Goal: Task Accomplishment & Management: Use online tool/utility

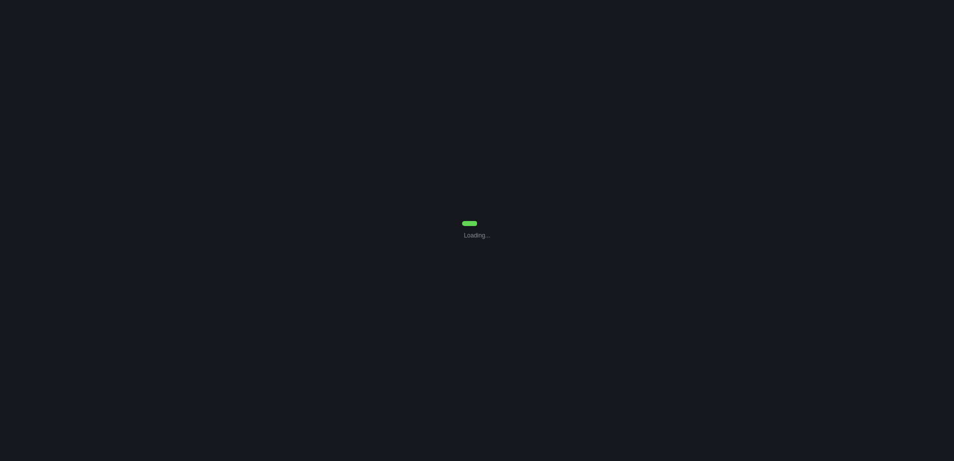
select select "0"
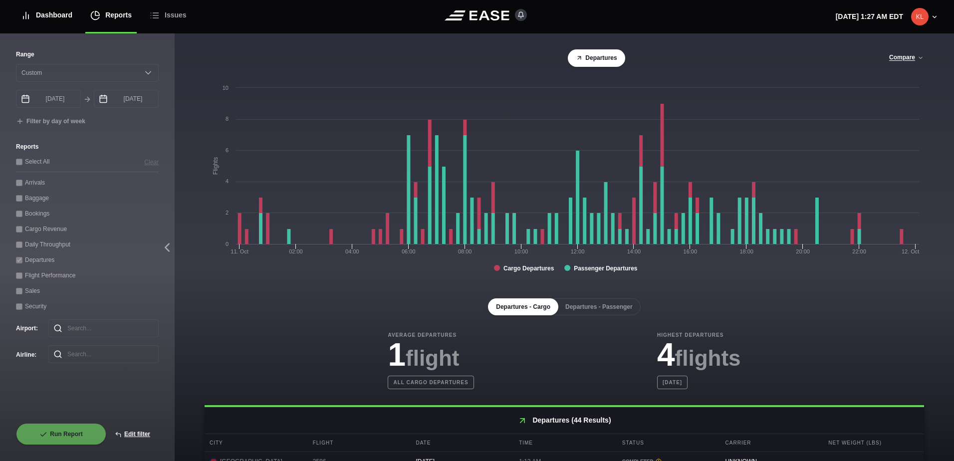
click at [37, 20] on div "Dashboard" at bounding box center [46, 15] width 51 height 33
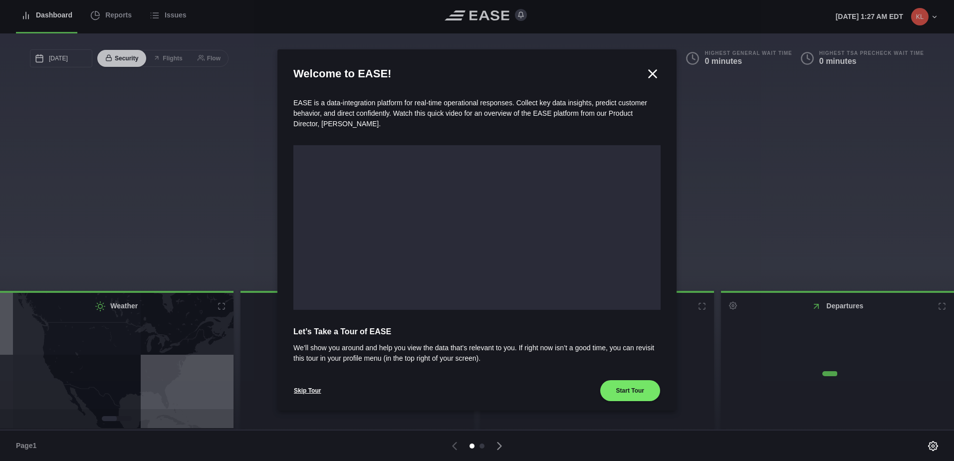
click at [95, 17] on div at bounding box center [477, 230] width 954 height 461
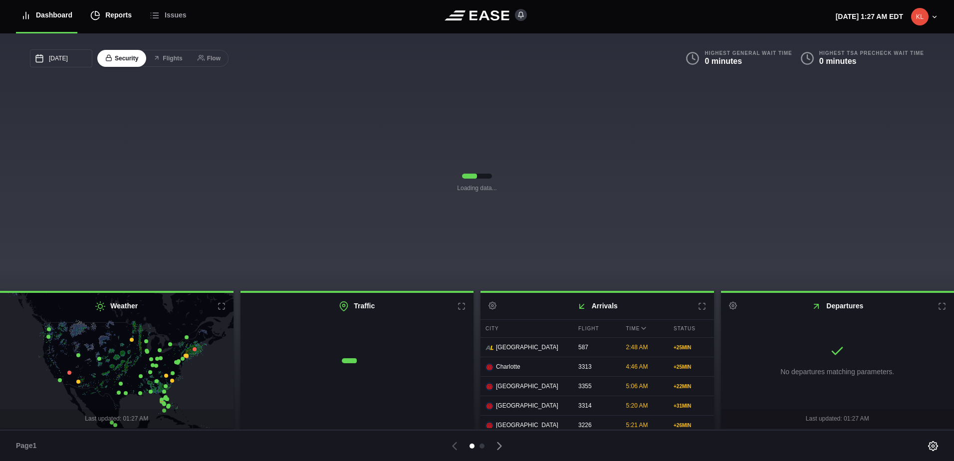
click at [112, 7] on div "Reports" at bounding box center [110, 15] width 41 height 33
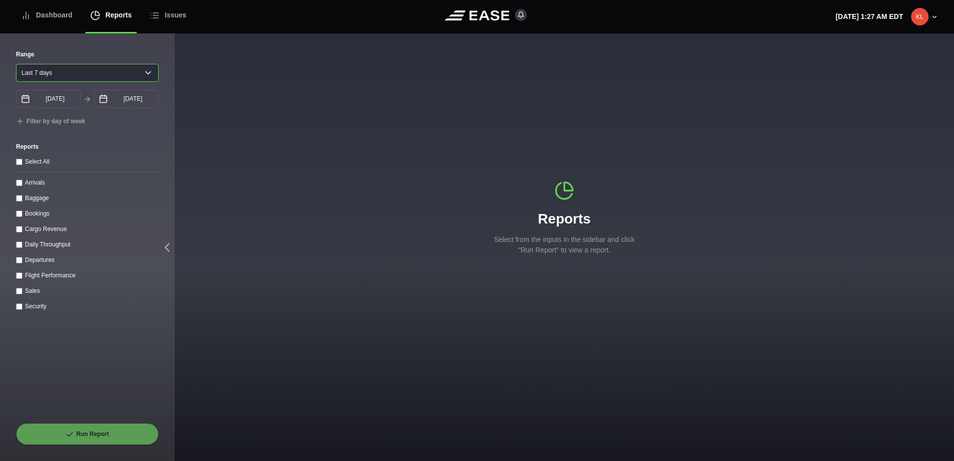
click at [45, 78] on select "[DATE] Last 7 days Last 14 days Last 30 days Last 6 weeks" at bounding box center [87, 73] width 143 height 18
select select "30"
click at [16, 64] on select "[DATE] Last 7 days Last 14 days Last 30 days Last 6 weeks" at bounding box center [87, 73] width 143 height 18
type input "[DATE]"
click at [21, 248] on throughput "Daily Throughput" at bounding box center [19, 244] width 6 height 6
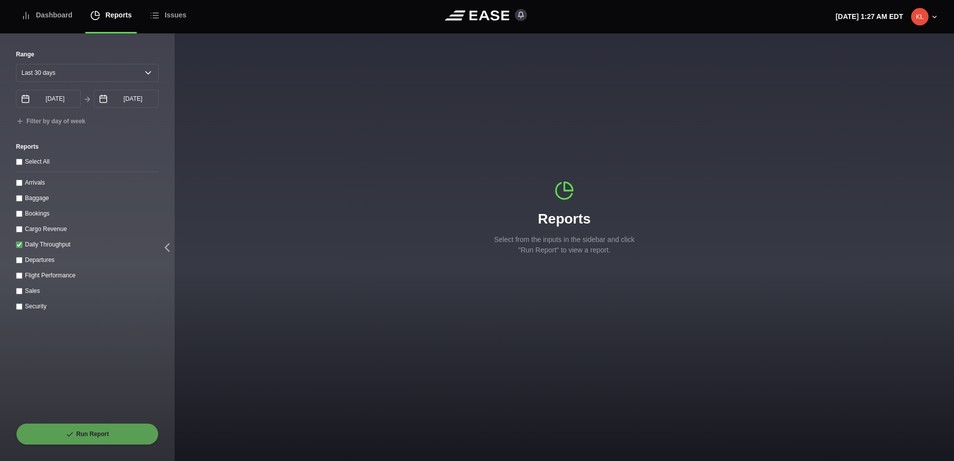
checkbox throughput "true"
click at [110, 434] on button "Run Report" at bounding box center [87, 434] width 143 height 22
select select "30"
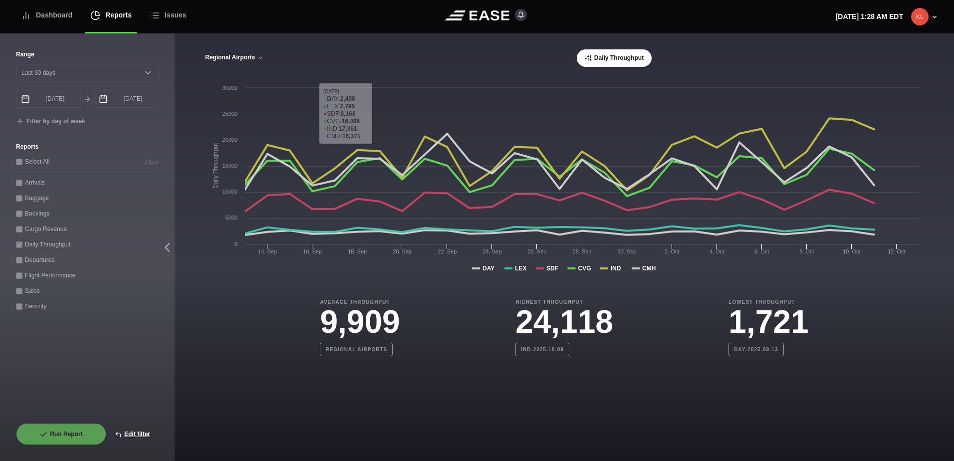
click at [227, 60] on button "Regional Airports" at bounding box center [234, 57] width 59 height 7
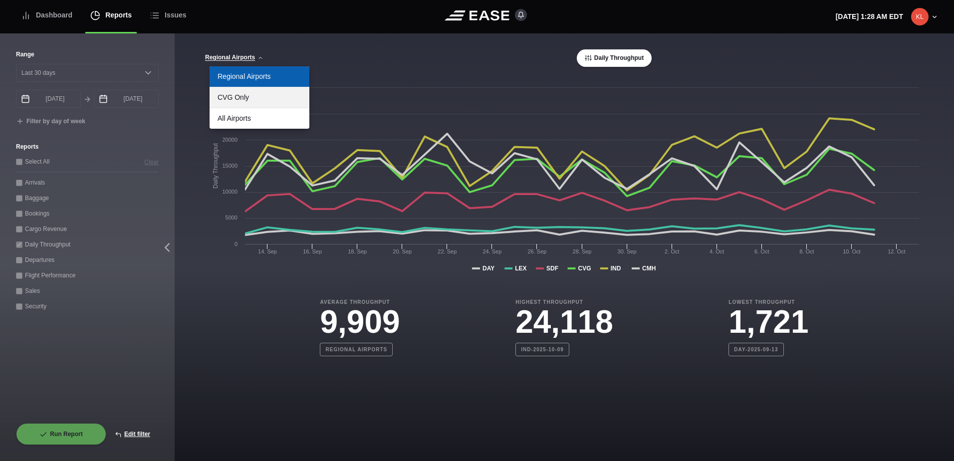
click at [235, 100] on link "CVG Only" at bounding box center [260, 97] width 100 height 20
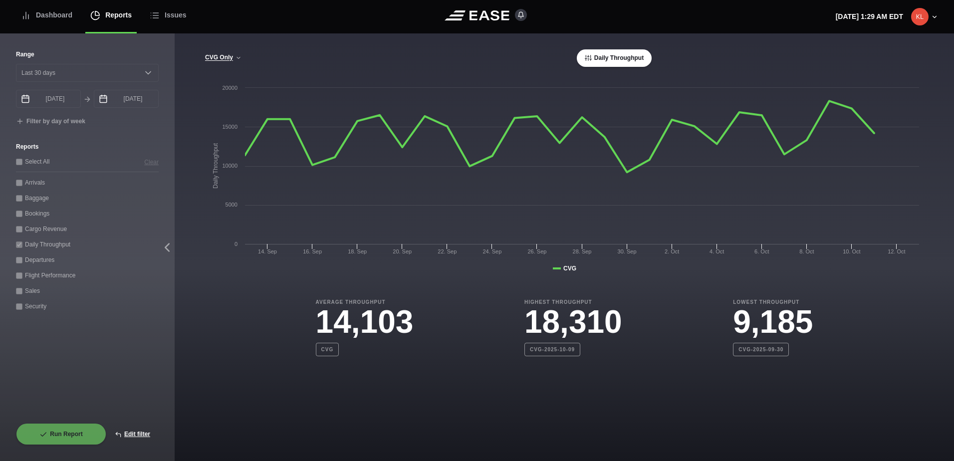
drag, startPoint x: 115, startPoint y: 172, endPoint x: 108, endPoint y: 142, distance: 31.2
click at [115, 172] on div "Select All Clear Arrivals Baggage Bookings Cargo Revenue Daily Throughput Depar…" at bounding box center [87, 233] width 143 height 155
click at [60, 8] on div "Dashboard" at bounding box center [46, 15] width 51 height 33
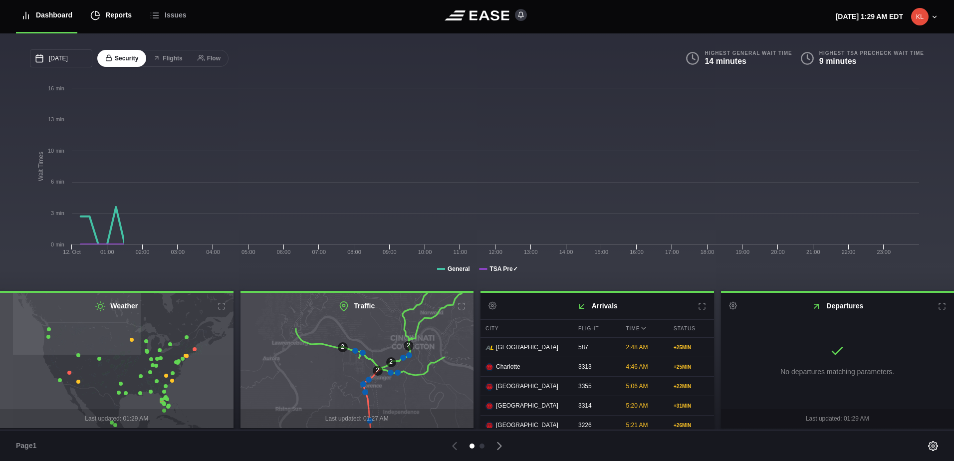
click at [112, 19] on div "Reports" at bounding box center [110, 15] width 41 height 33
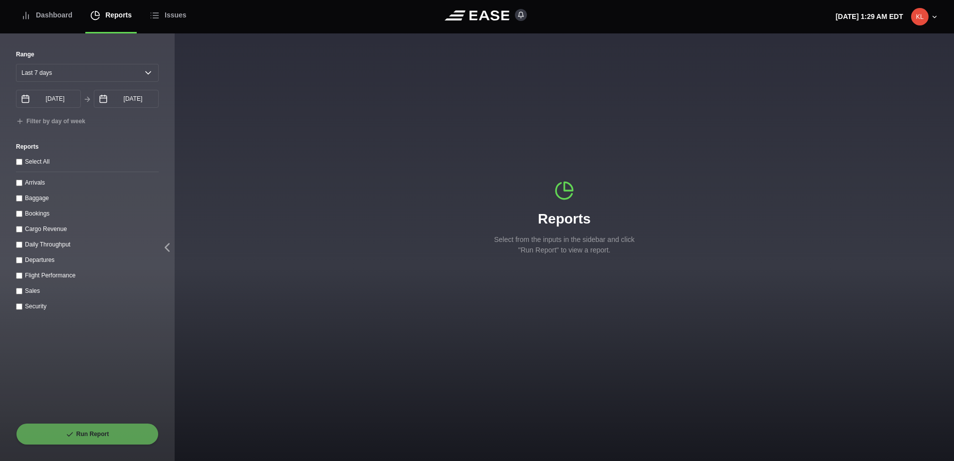
click at [71, 84] on div "Range [DATE] Last 7 days Last 14 days Last 30 days Last 6 weeks [DATE] October …" at bounding box center [87, 88] width 143 height 76
click at [81, 74] on select "[DATE] Last 7 days Last 14 days Last 30 days Last 6 weeks" at bounding box center [87, 73] width 143 height 18
select select "1"
click at [16, 64] on select "[DATE] Last 7 days Last 14 days Last 30 days Last 6 weeks" at bounding box center [87, 73] width 143 height 18
type input "[DATE]"
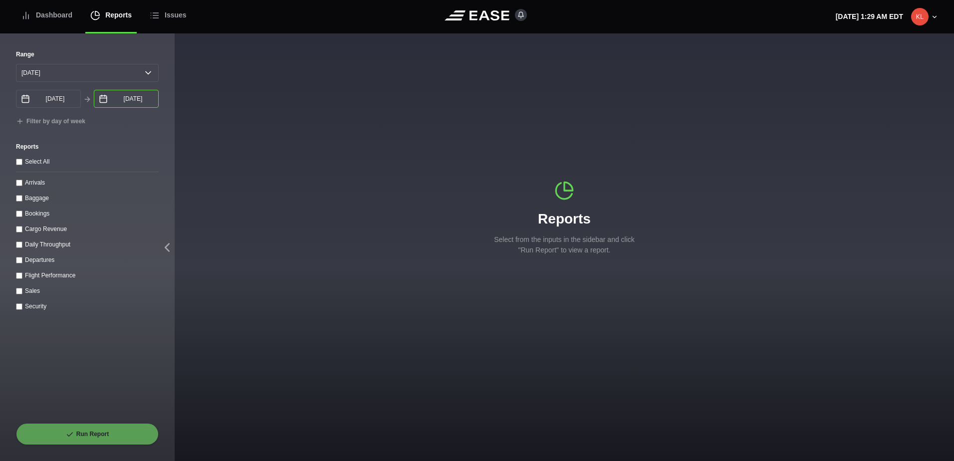
click at [142, 98] on input "[DATE]" at bounding box center [126, 99] width 65 height 18
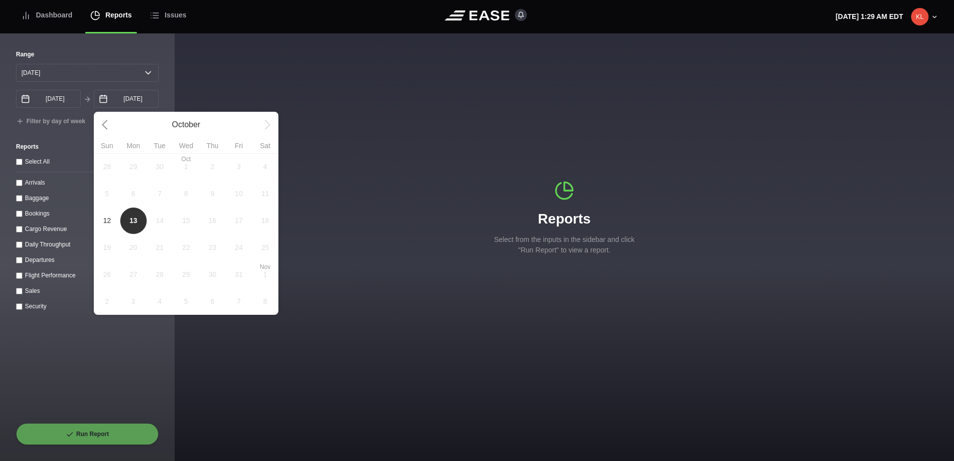
click at [106, 224] on span "12" at bounding box center [107, 221] width 8 height 10
type input "[DATE]"
select select "0"
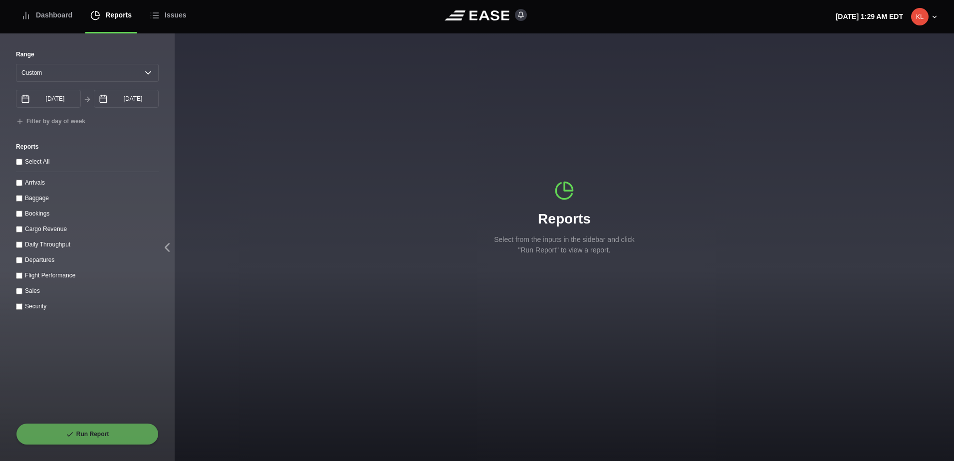
click at [19, 188] on div "Arrivals" at bounding box center [87, 182] width 143 height 10
click at [19, 185] on input "Arrivals" at bounding box center [19, 183] width 6 height 6
checkbox input "true"
click at [112, 429] on button "Run Report" at bounding box center [87, 434] width 143 height 22
select select "0"
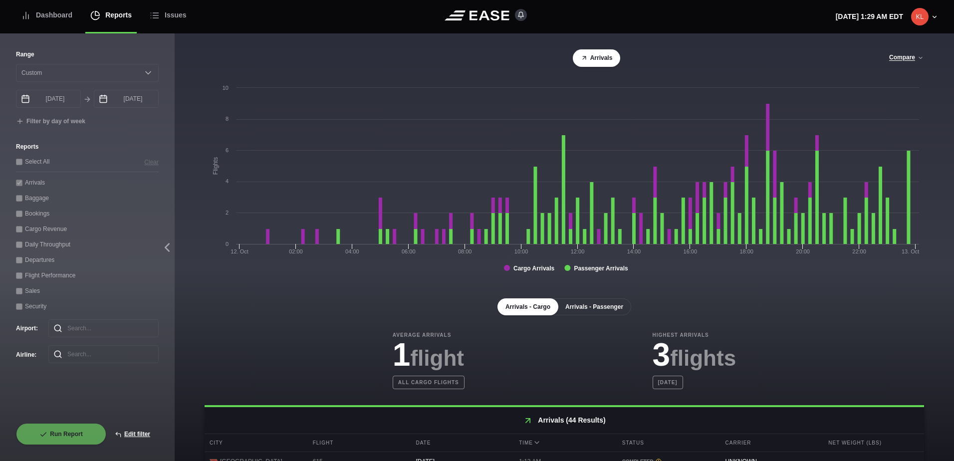
click at [604, 308] on button "Arrivals - Passenger" at bounding box center [594, 306] width 74 height 17
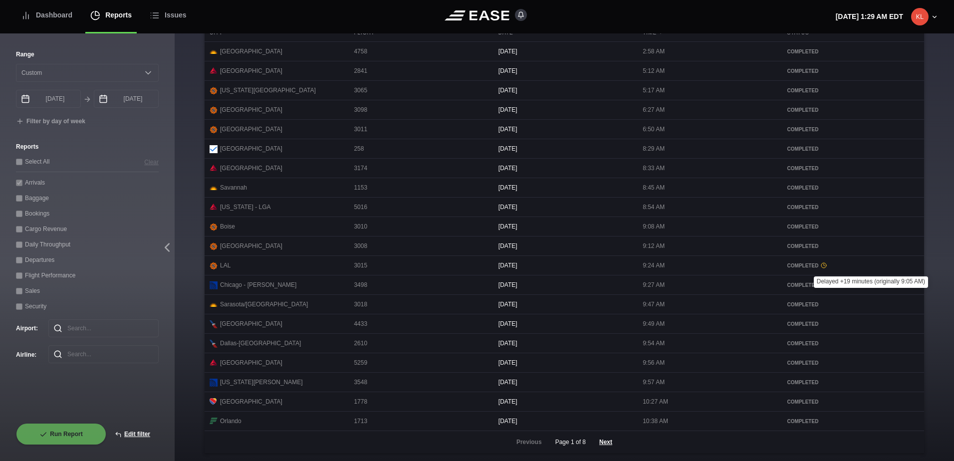
scroll to position [423, 0]
click at [602, 446] on button "Next" at bounding box center [606, 442] width 30 height 22
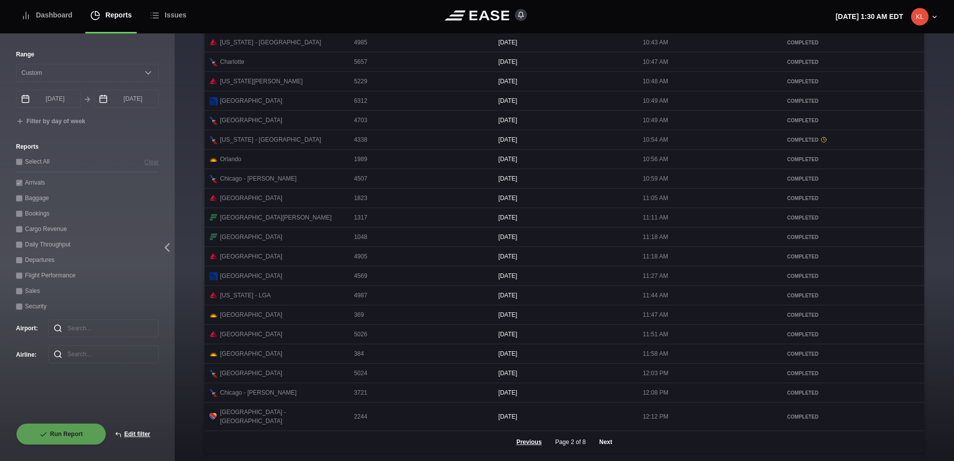
click at [606, 441] on button "Next" at bounding box center [606, 442] width 30 height 22
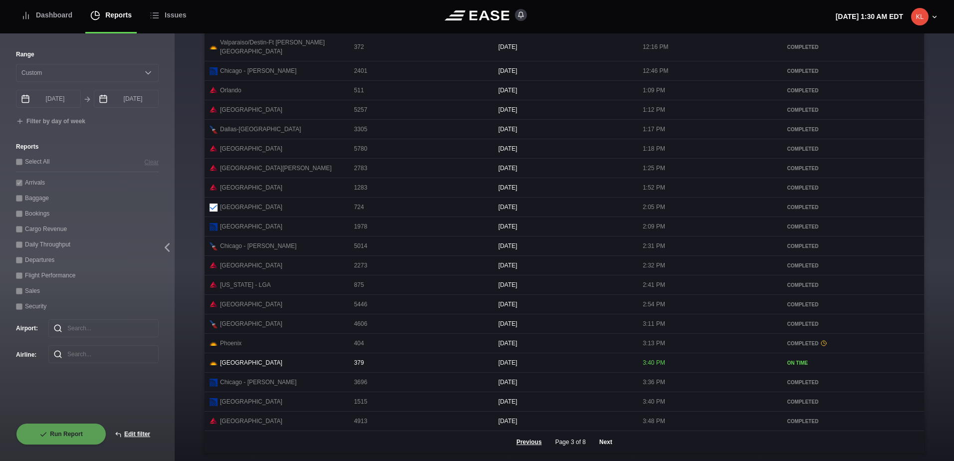
click at [604, 445] on button "Next" at bounding box center [606, 442] width 30 height 22
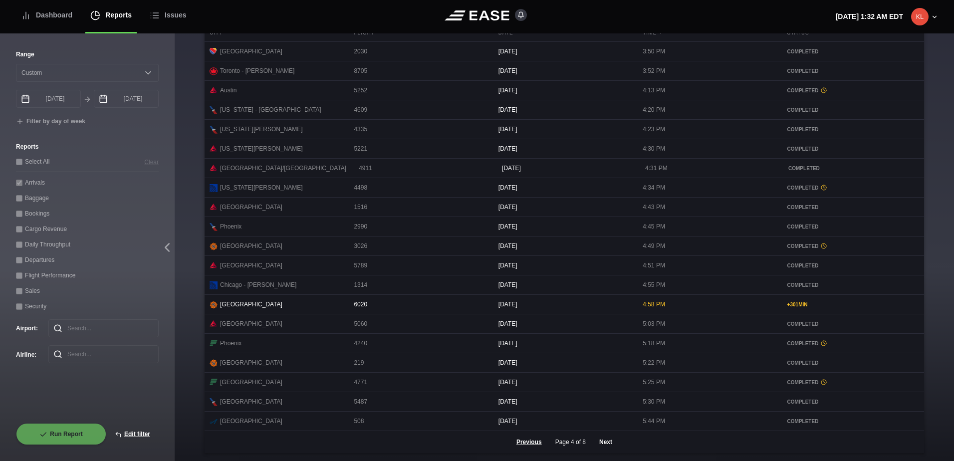
click at [603, 444] on button "Next" at bounding box center [606, 442] width 30 height 22
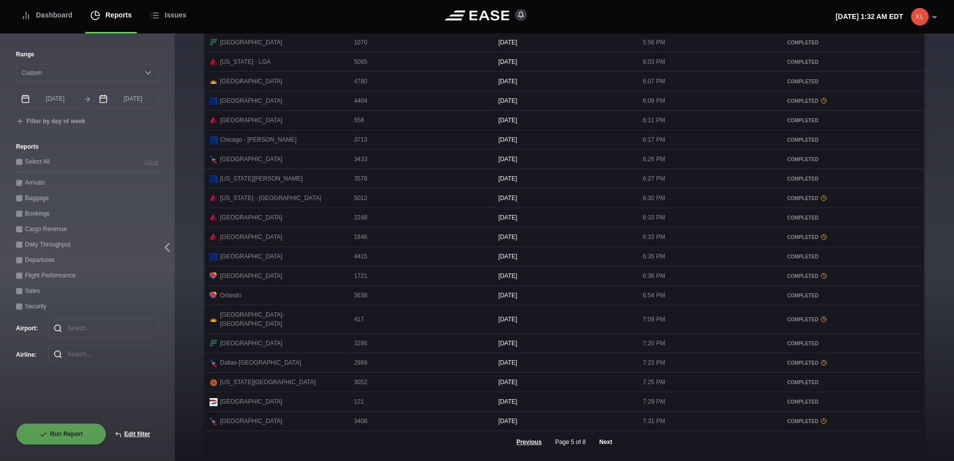
click at [603, 442] on button "Next" at bounding box center [606, 442] width 30 height 22
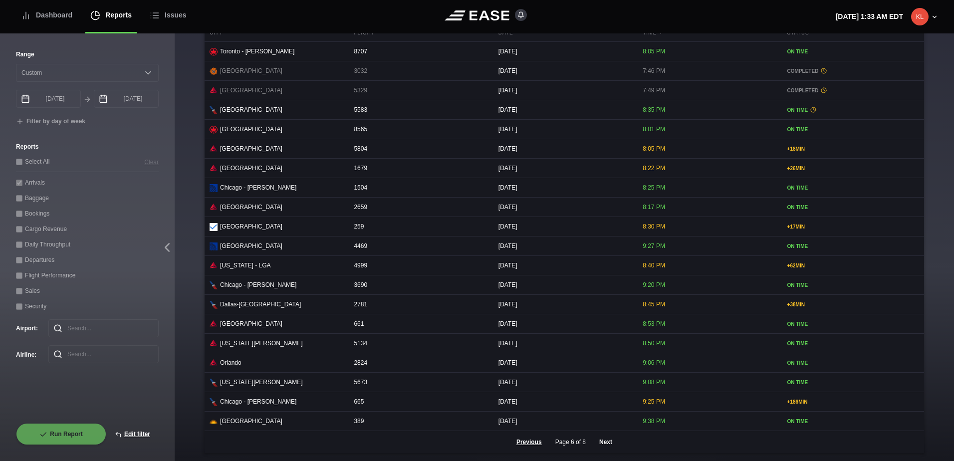
click at [605, 446] on button "Next" at bounding box center [606, 442] width 30 height 22
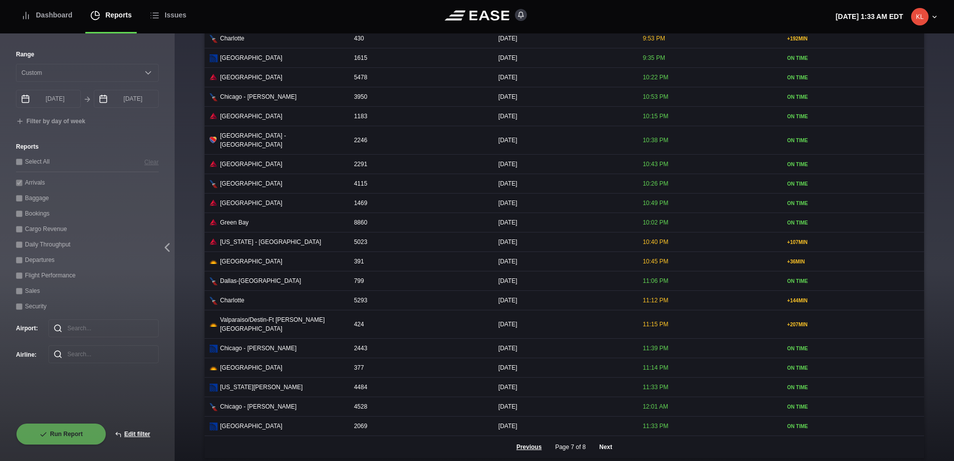
click at [601, 447] on button "Next" at bounding box center [606, 447] width 30 height 22
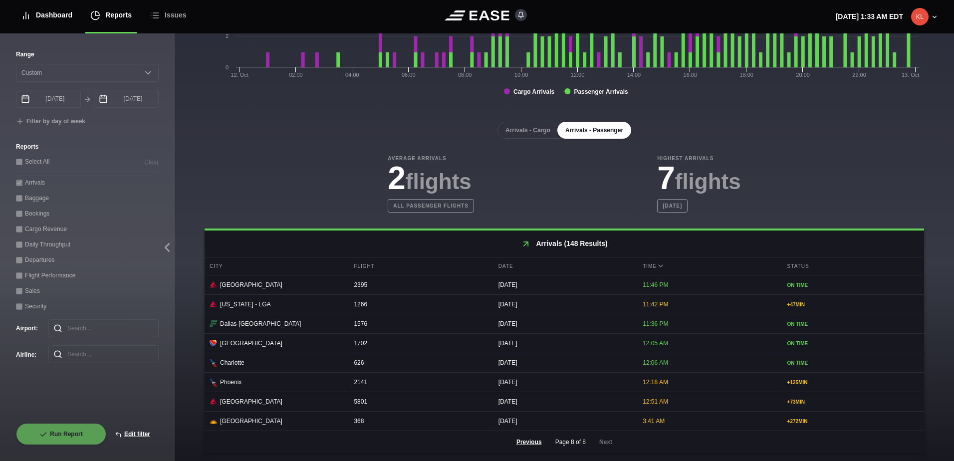
click at [59, 26] on div "Dashboard" at bounding box center [46, 15] width 51 height 33
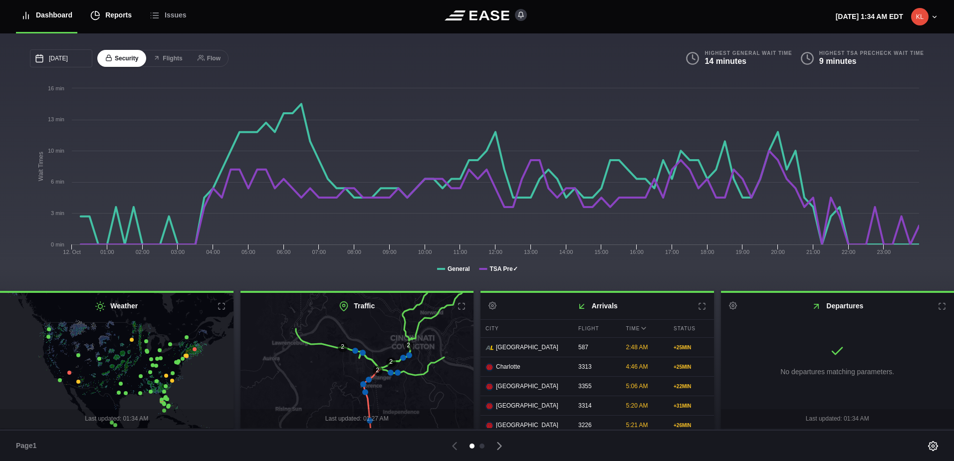
click at [109, 20] on div "Reports" at bounding box center [110, 15] width 41 height 33
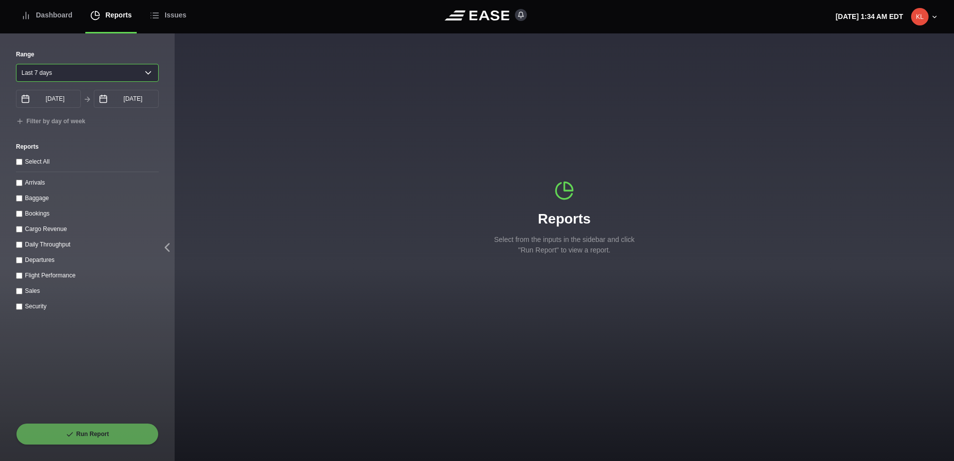
click at [75, 77] on select "[DATE] Last 7 days Last 14 days Last 30 days Last 6 weeks" at bounding box center [87, 73] width 143 height 18
select select "1"
click at [16, 64] on select "[DATE] Last 7 days Last 14 days Last 30 days Last 6 weeks" at bounding box center [87, 73] width 143 height 18
type input "[DATE]"
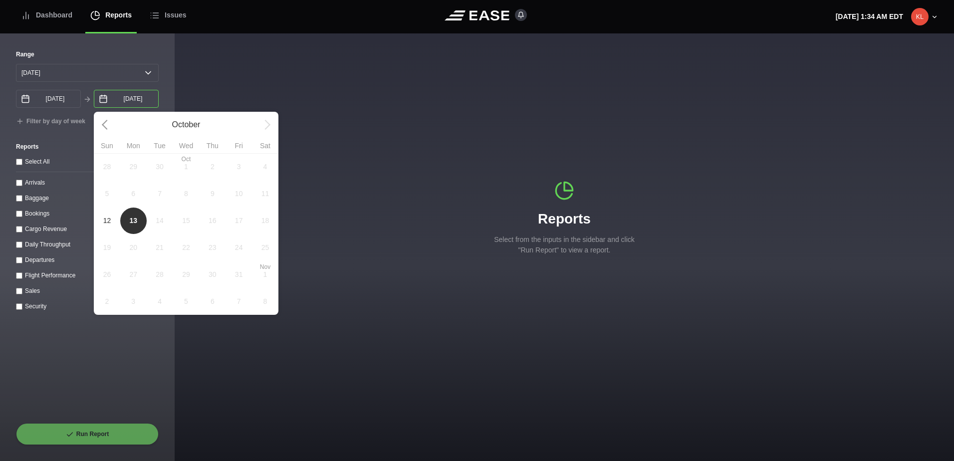
click at [132, 101] on input "[DATE]" at bounding box center [126, 99] width 65 height 18
click at [107, 223] on span "12" at bounding box center [107, 221] width 8 height 10
type input "[DATE]"
select select "0"
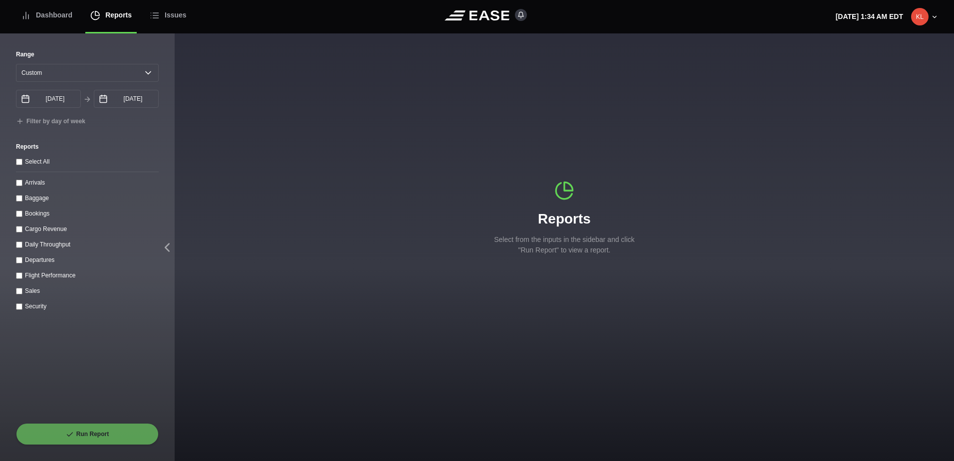
click at [20, 259] on input "Departures" at bounding box center [19, 260] width 6 height 6
checkbox input "true"
click at [116, 437] on button "Run Report" at bounding box center [87, 434] width 143 height 22
select select "0"
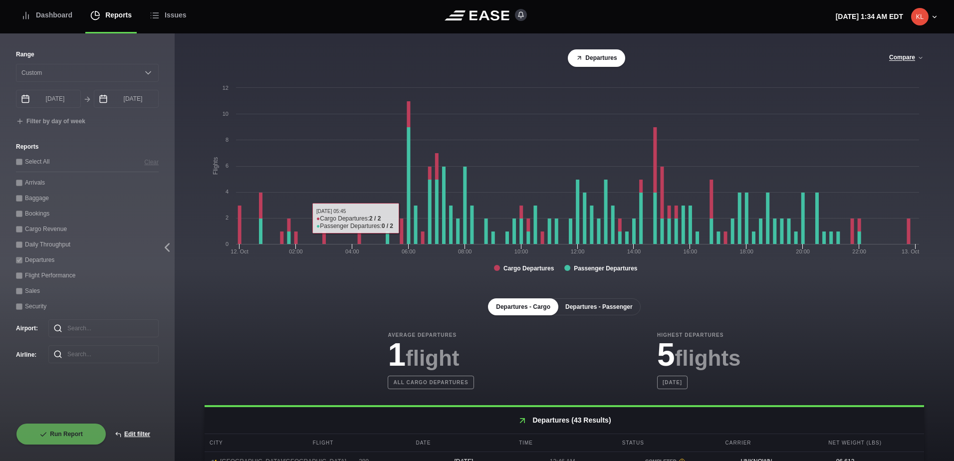
click at [592, 314] on button "Departures - Passenger" at bounding box center [598, 306] width 83 height 17
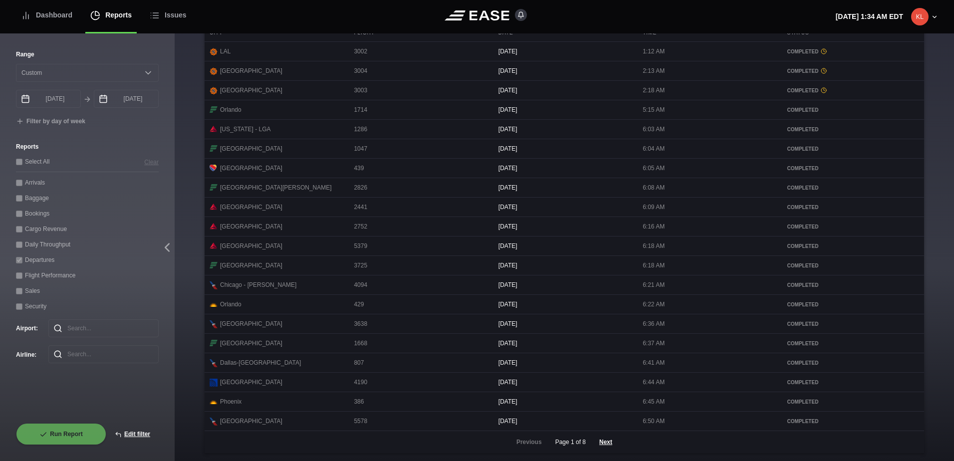
scroll to position [423, 0]
click at [599, 442] on button "Next" at bounding box center [606, 442] width 30 height 22
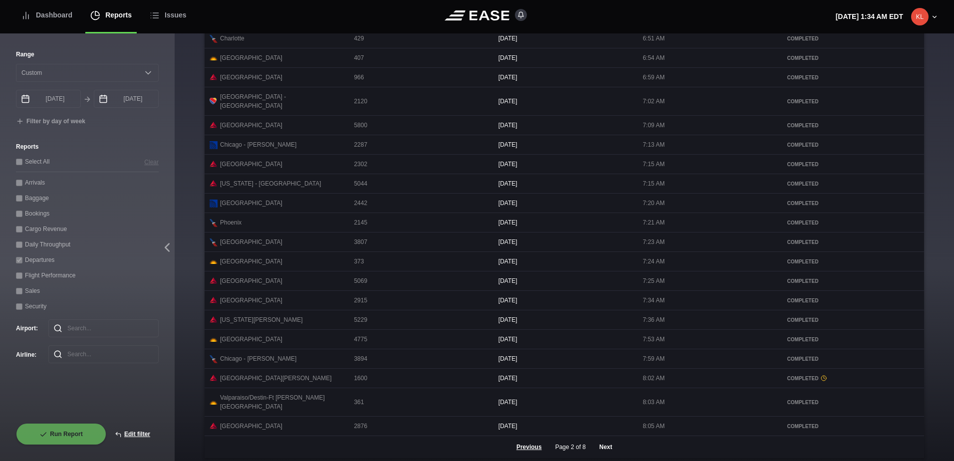
click at [601, 446] on button "Next" at bounding box center [606, 447] width 30 height 22
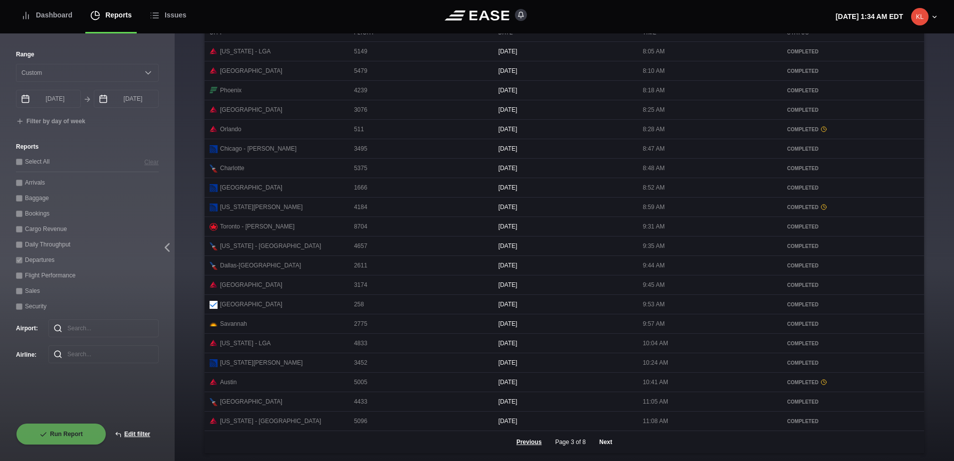
click at [604, 446] on button "Next" at bounding box center [606, 442] width 30 height 22
click at [604, 445] on button "Next" at bounding box center [606, 442] width 30 height 22
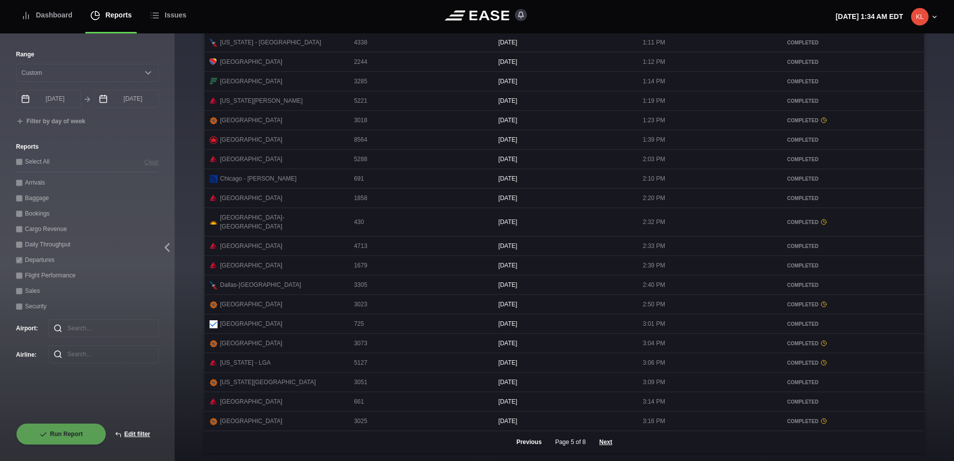
click at [526, 444] on button "Previous" at bounding box center [529, 442] width 42 height 22
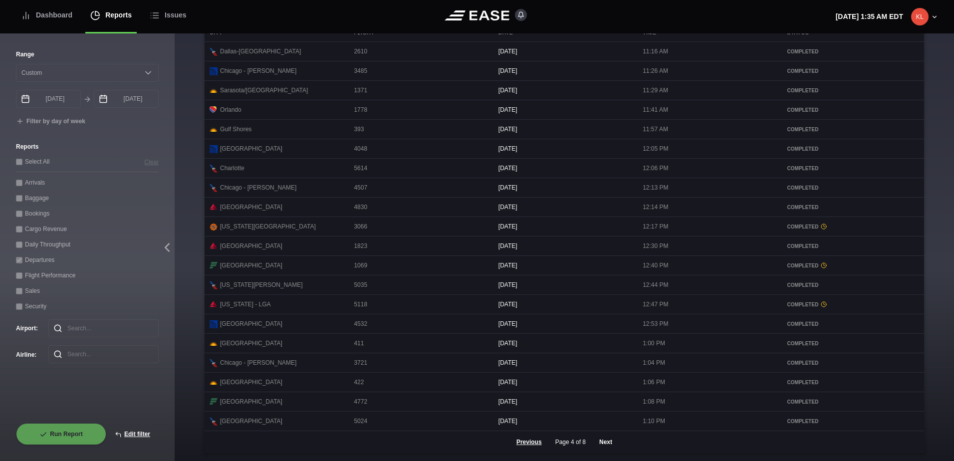
click at [604, 445] on button "Next" at bounding box center [606, 442] width 30 height 22
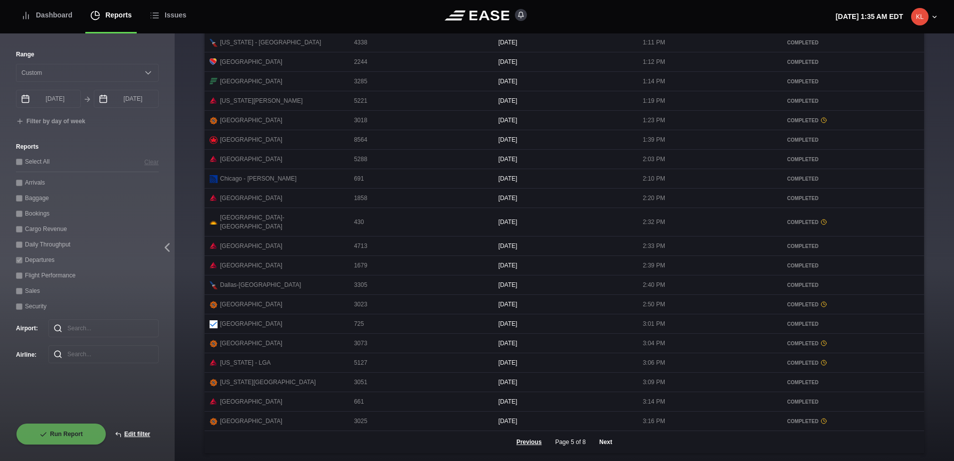
click at [604, 444] on button "Next" at bounding box center [606, 442] width 30 height 22
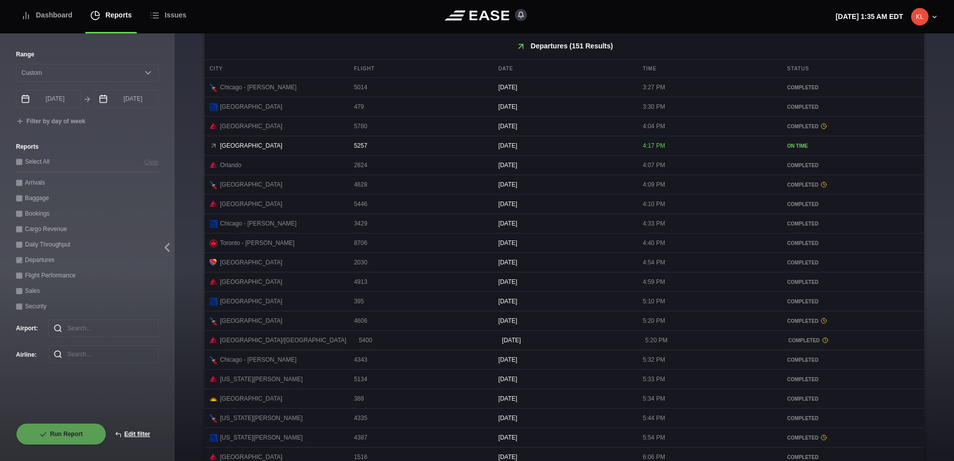
scroll to position [423, 0]
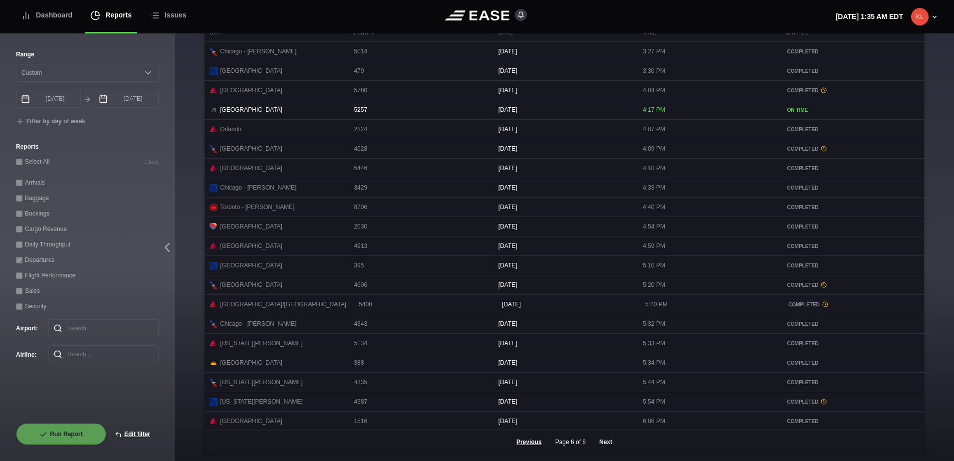
click at [595, 444] on button "Next" at bounding box center [606, 442] width 30 height 22
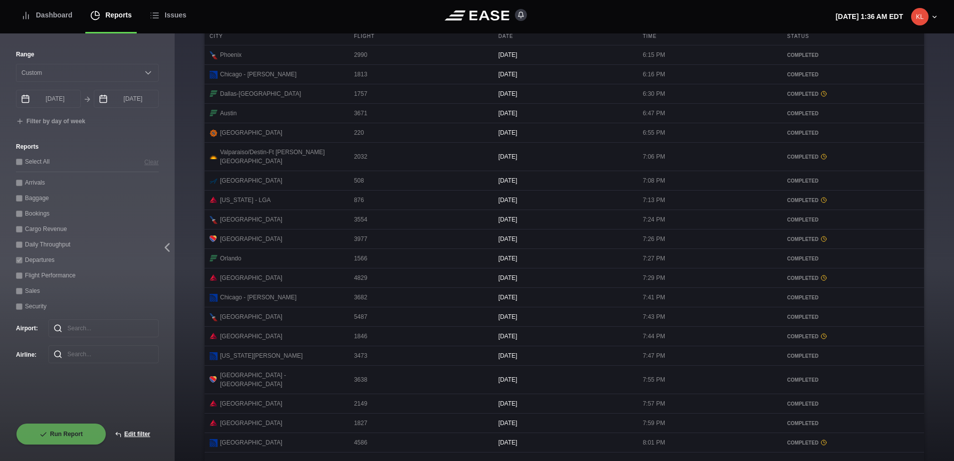
scroll to position [423, 0]
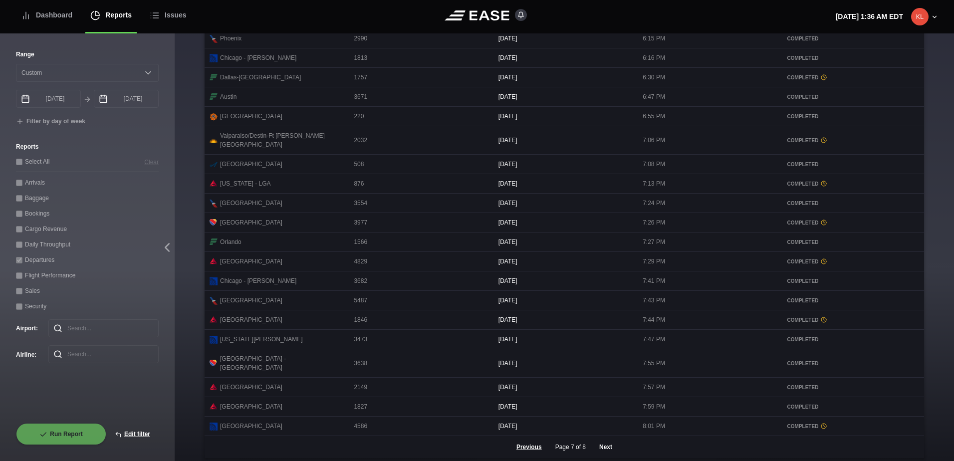
click at [607, 440] on button "Next" at bounding box center [606, 447] width 30 height 22
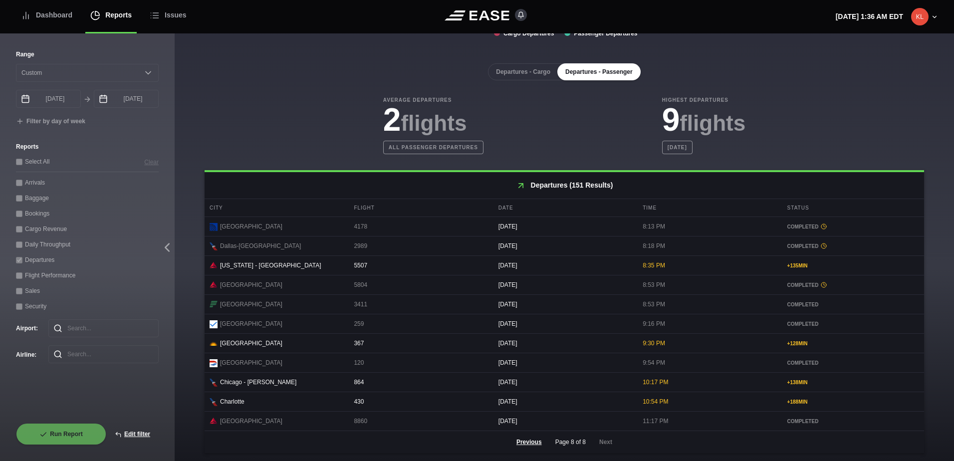
scroll to position [243, 0]
